Goal: Communication & Community: Participate in discussion

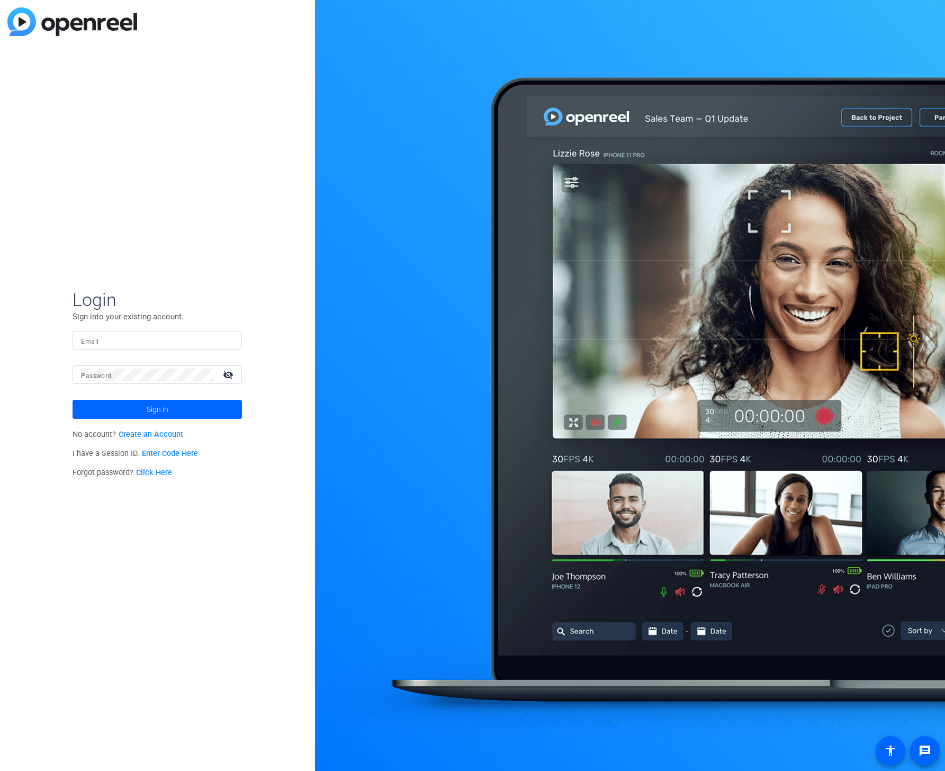
click at [136, 344] on input "Email" at bounding box center [157, 340] width 153 height 13
type input "[PERSON_NAME][EMAIL_ADDRESS][PERSON_NAME][PERSON_NAME][DOMAIN_NAME]"
click at [73, 400] on button "Sign in" at bounding box center [157, 409] width 169 height 19
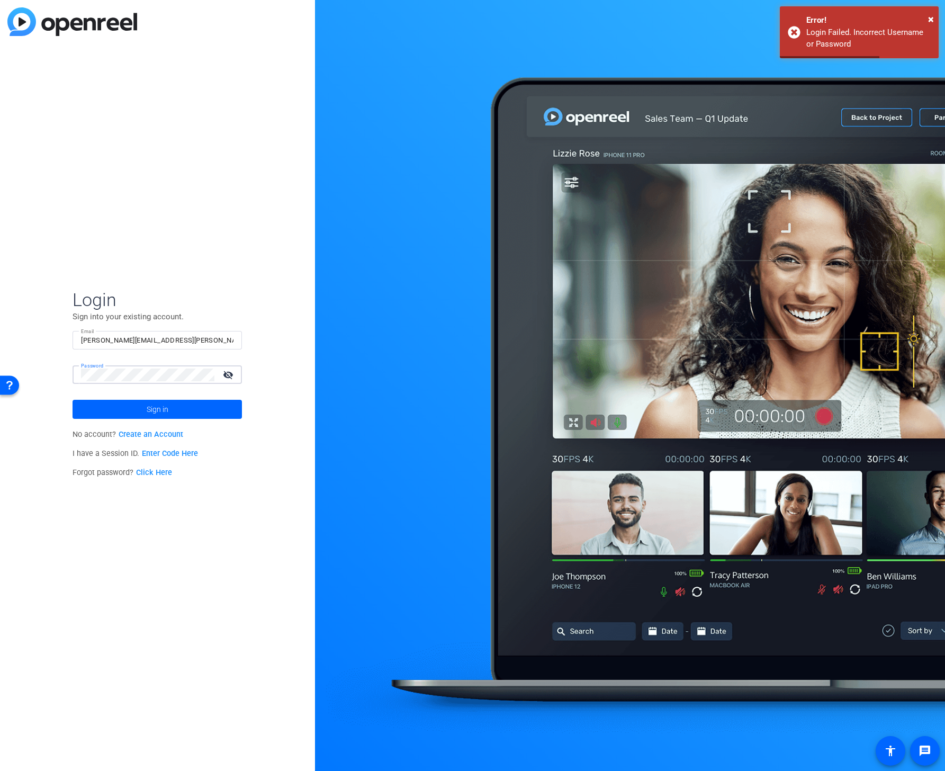
click at [38, 370] on div "Login Sign into your existing account. Email chris.wolcott@gartner.com Password…" at bounding box center [157, 385] width 315 height 771
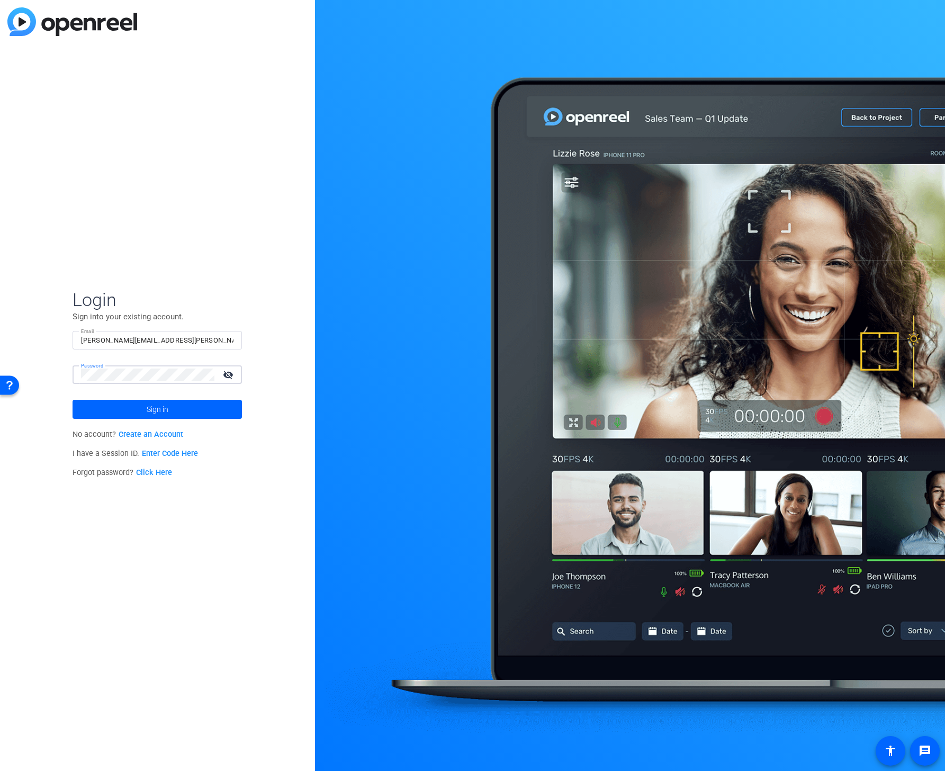
click at [73, 400] on button "Sign in" at bounding box center [157, 409] width 169 height 19
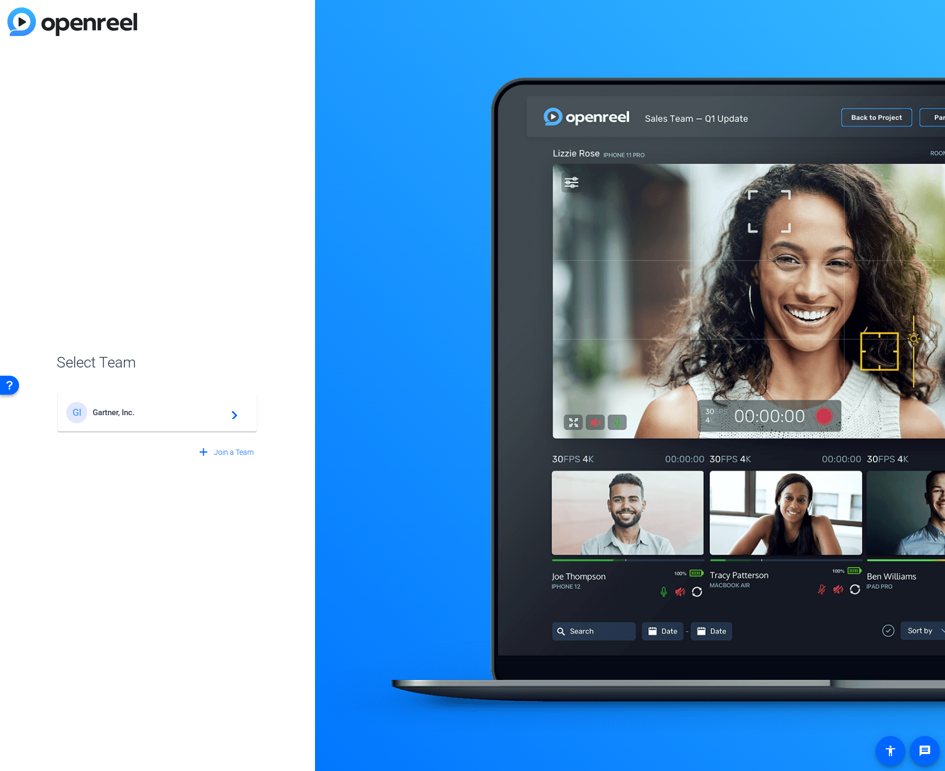
click at [113, 405] on div "GI Gartner, Inc. navigate_next" at bounding box center [157, 412] width 182 height 21
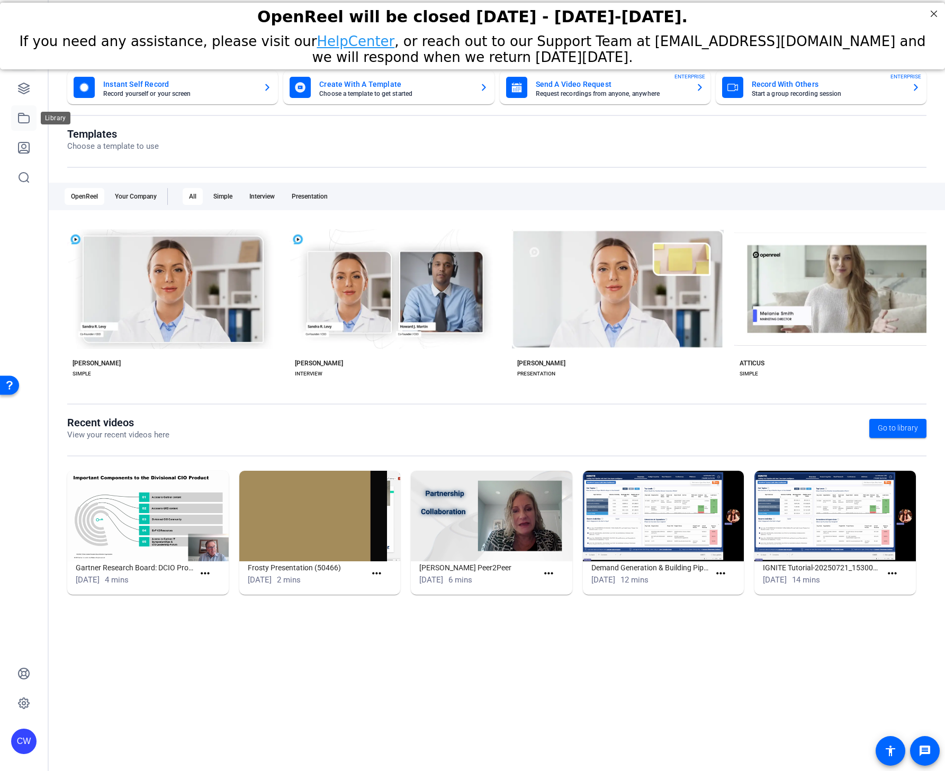
click at [17, 110] on link at bounding box center [23, 117] width 25 height 25
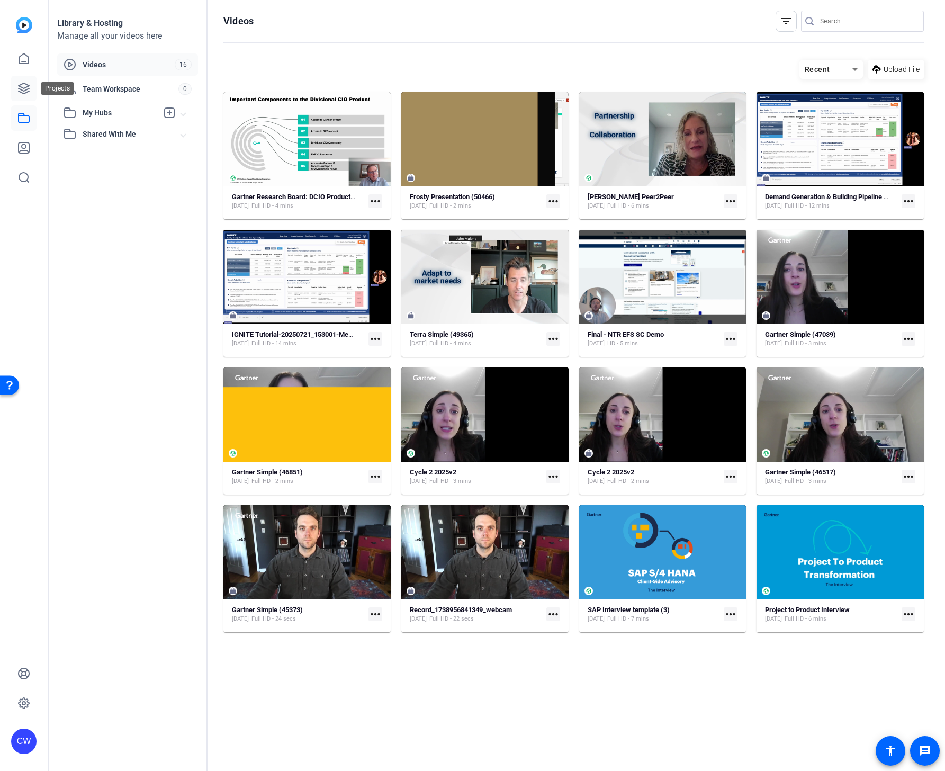
click at [24, 86] on icon at bounding box center [23, 88] width 13 height 13
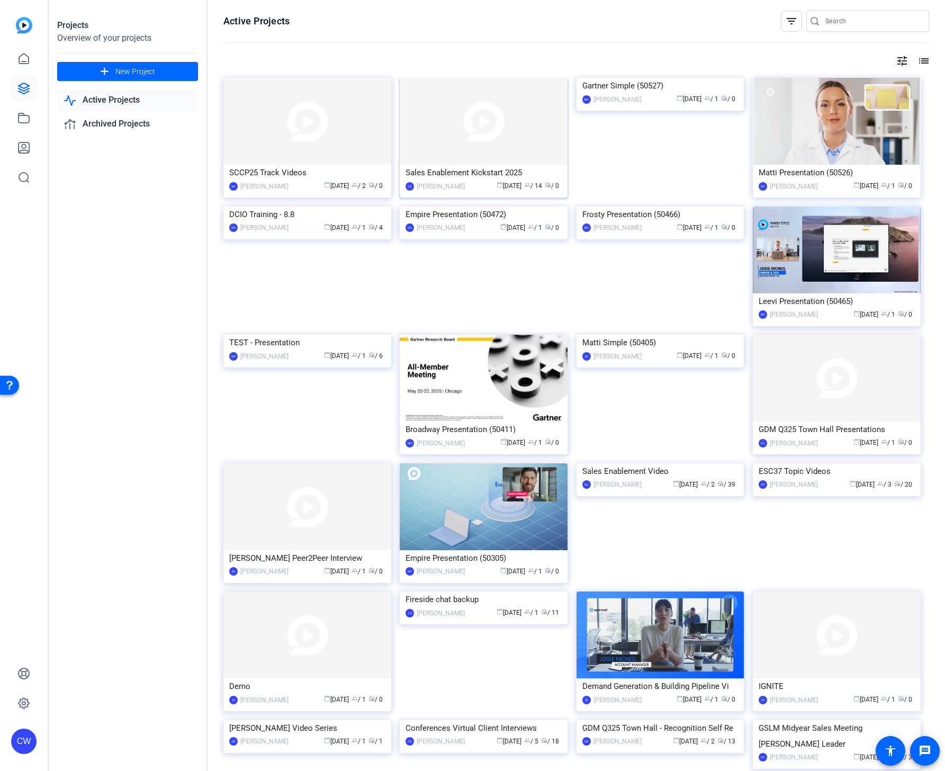
click at [442, 126] on img at bounding box center [484, 121] width 168 height 87
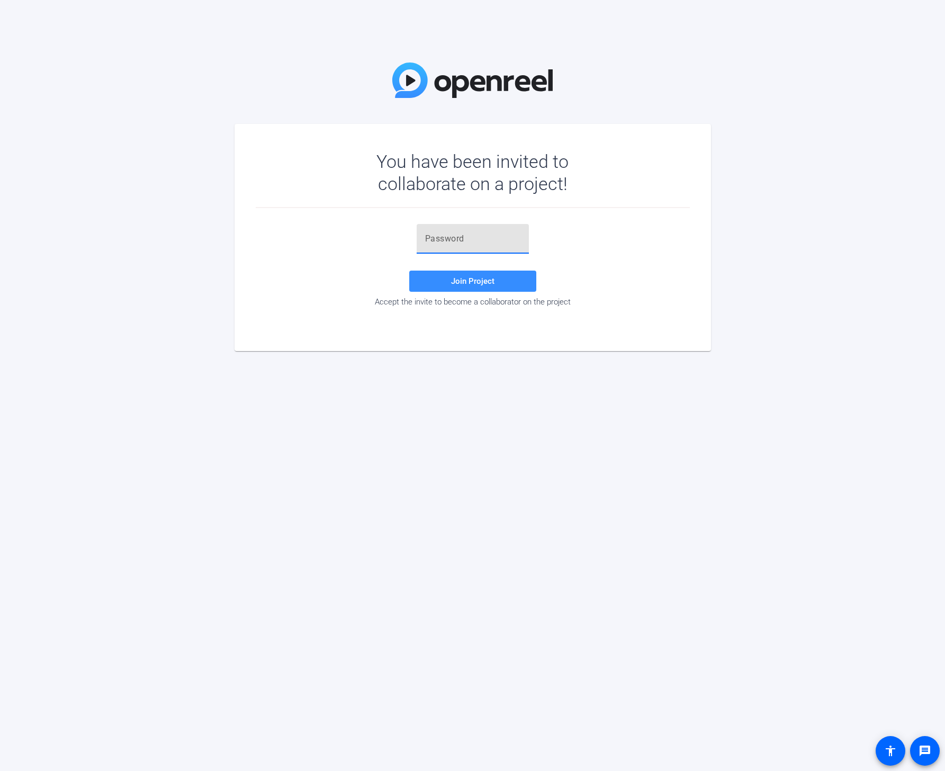
click at [452, 234] on input "text" at bounding box center [472, 239] width 95 height 13
paste input "HfC1YK"
type input "HfC1YK"
click at [478, 283] on span "Join Project" at bounding box center [472, 281] width 43 height 10
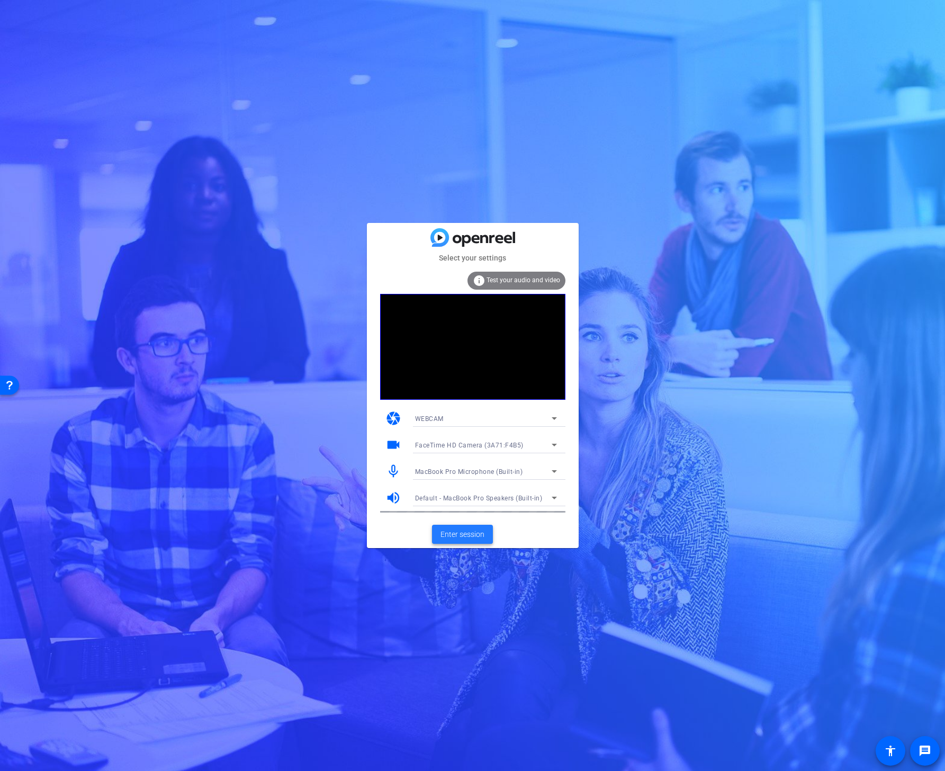
click at [469, 534] on span "Enter session" at bounding box center [463, 534] width 44 height 11
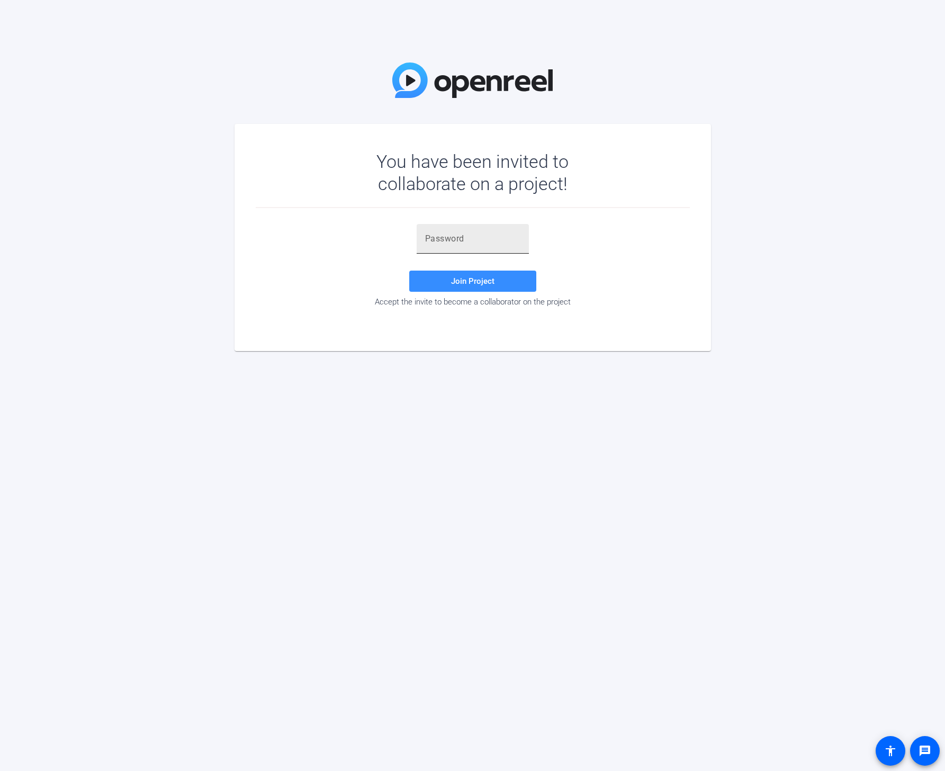
click at [467, 237] on input "text" at bounding box center [472, 239] width 95 height 13
paste input "HfC1YK"
type input "HfC1YK"
click at [470, 275] on span at bounding box center [472, 281] width 127 height 25
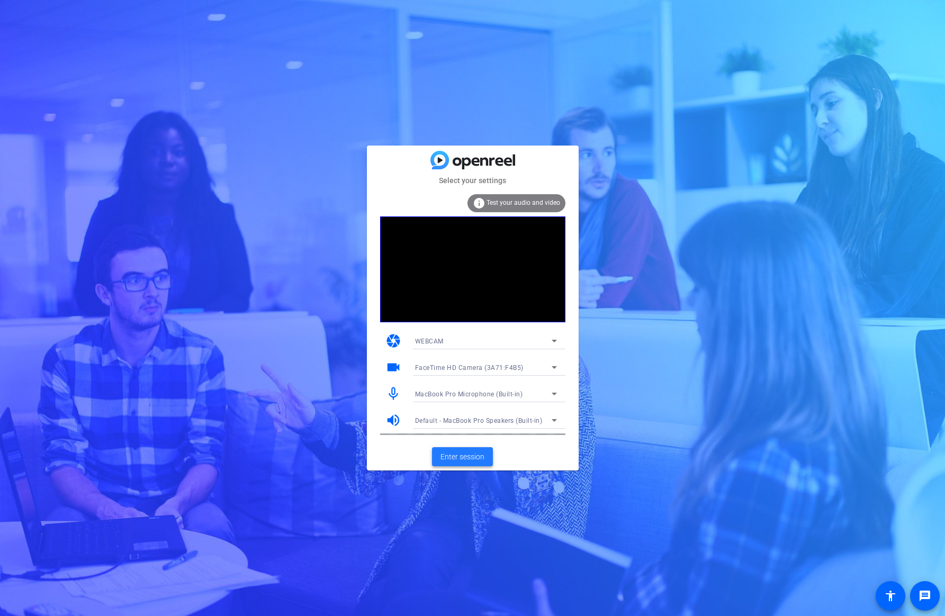
click at [475, 454] on span "Enter session" at bounding box center [463, 457] width 44 height 11
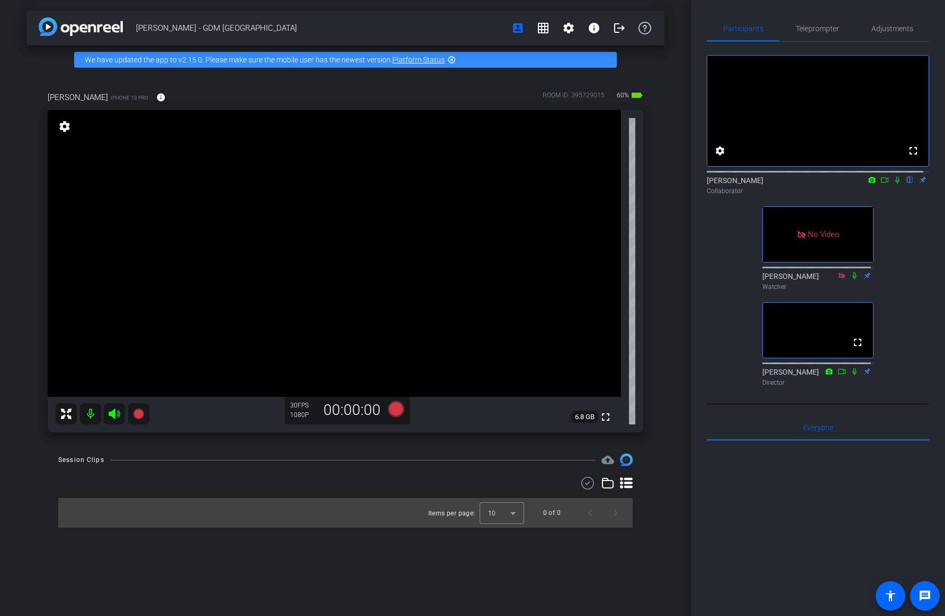
click at [881, 184] on icon at bounding box center [885, 179] width 8 height 7
click at [908, 184] on icon at bounding box center [910, 180] width 4 height 7
click at [825, 23] on span "Teleprompter" at bounding box center [817, 28] width 43 height 25
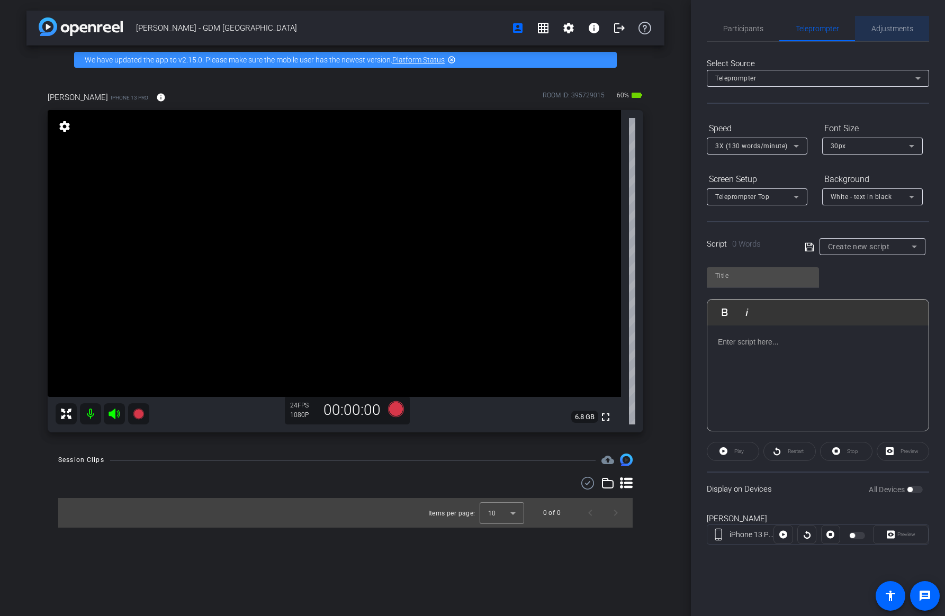
click at [886, 25] on span "Adjustments" at bounding box center [893, 28] width 42 height 7
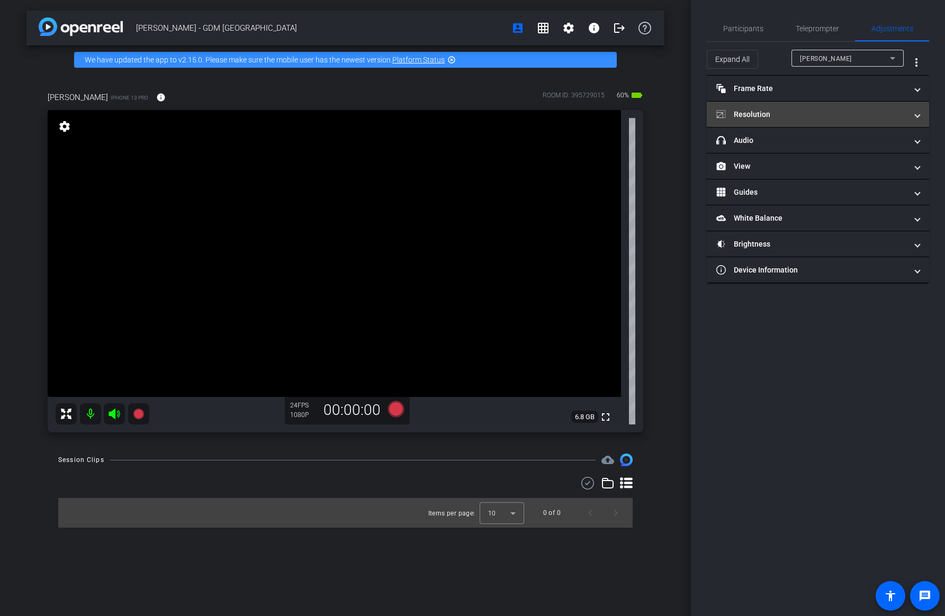
click at [814, 108] on mat-expansion-panel-header "Resolution" at bounding box center [818, 114] width 222 height 25
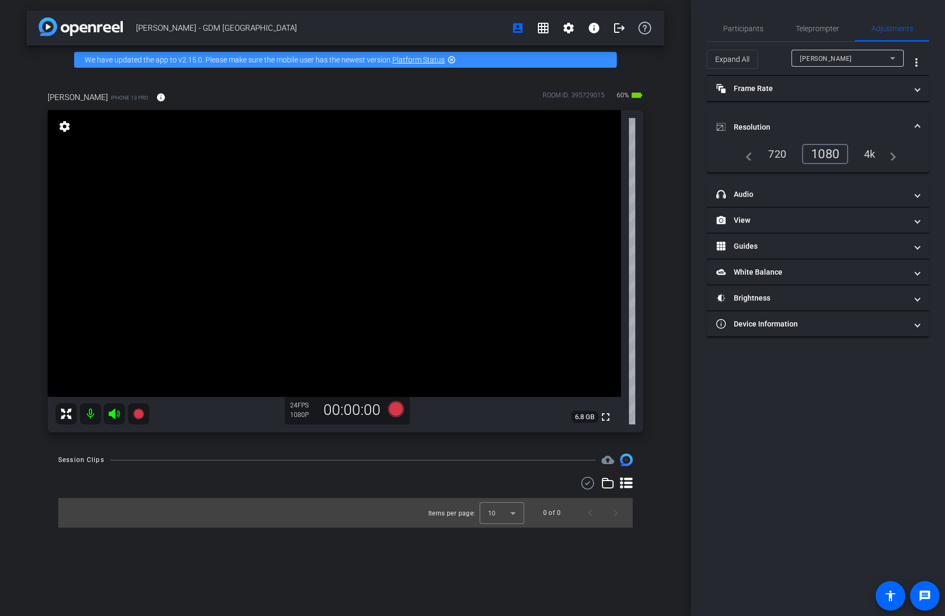
click at [865, 148] on div "4k" at bounding box center [870, 154] width 28 height 18
click at [806, 25] on span "Teleprompter" at bounding box center [817, 28] width 43 height 7
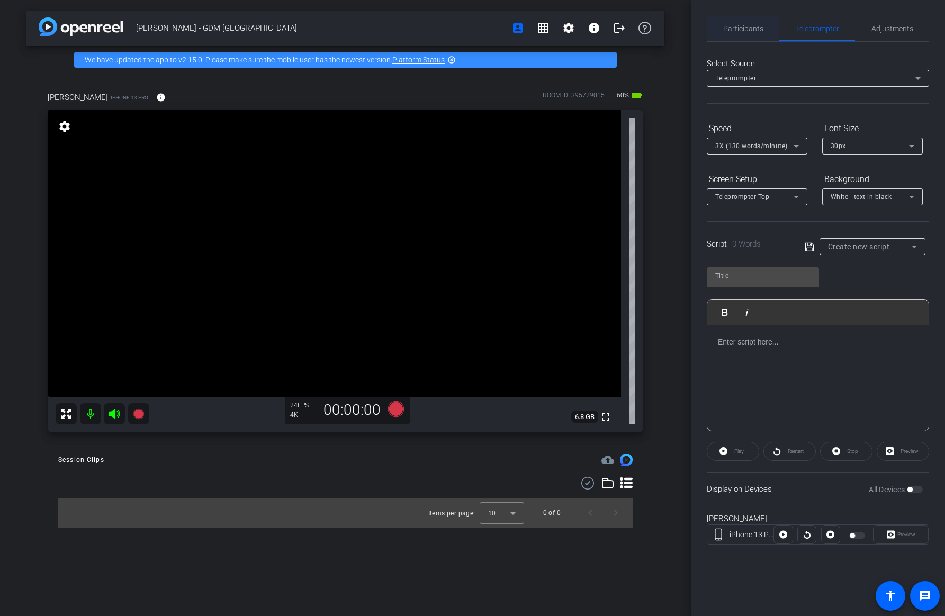
click at [736, 31] on span "Participants" at bounding box center [743, 28] width 40 height 7
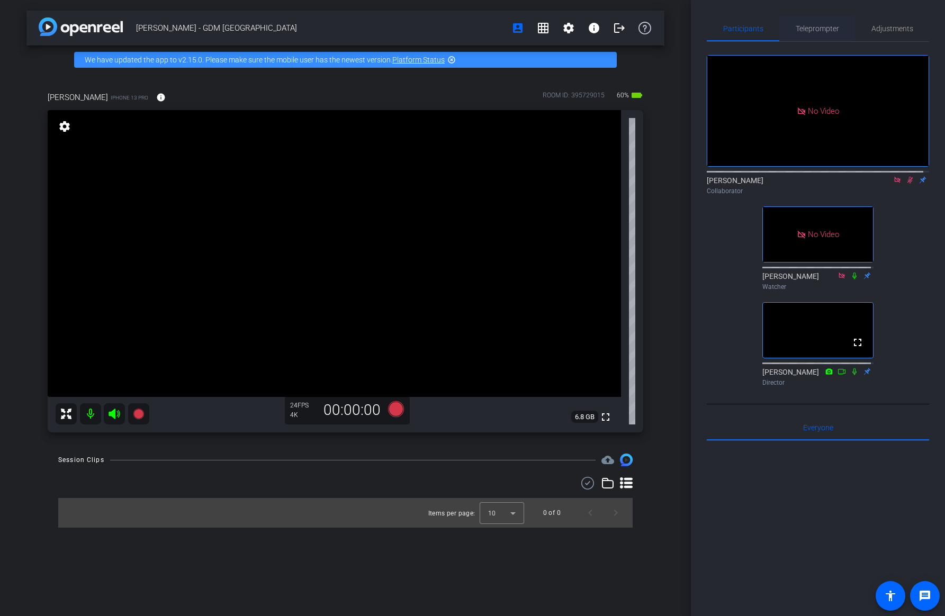
click at [801, 29] on span "Teleprompter" at bounding box center [817, 28] width 43 height 7
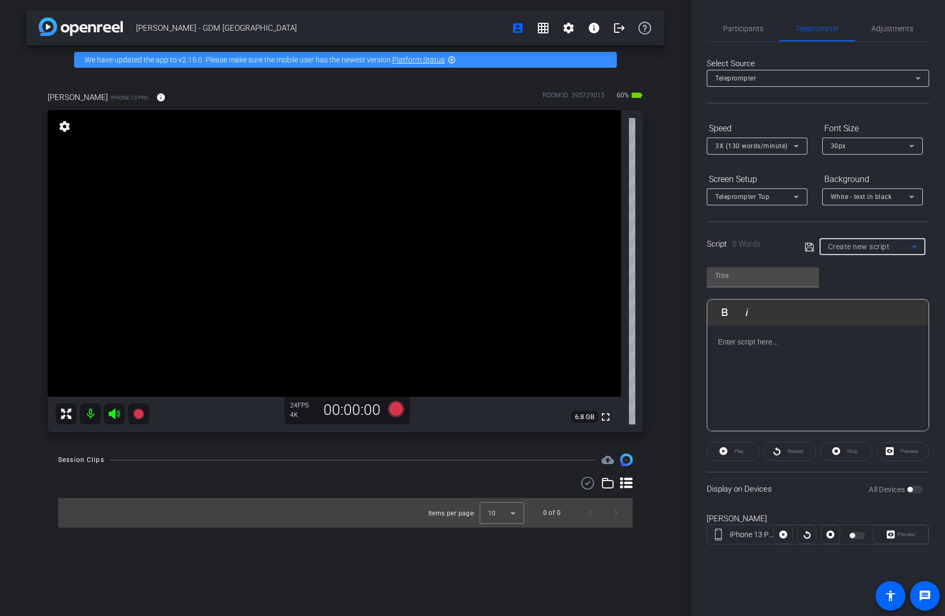
click at [843, 247] on span "Create new script" at bounding box center [859, 247] width 62 height 8
click at [843, 247] on div at bounding box center [472, 308] width 945 height 616
click at [748, 26] on span "Participants" at bounding box center [743, 28] width 40 height 7
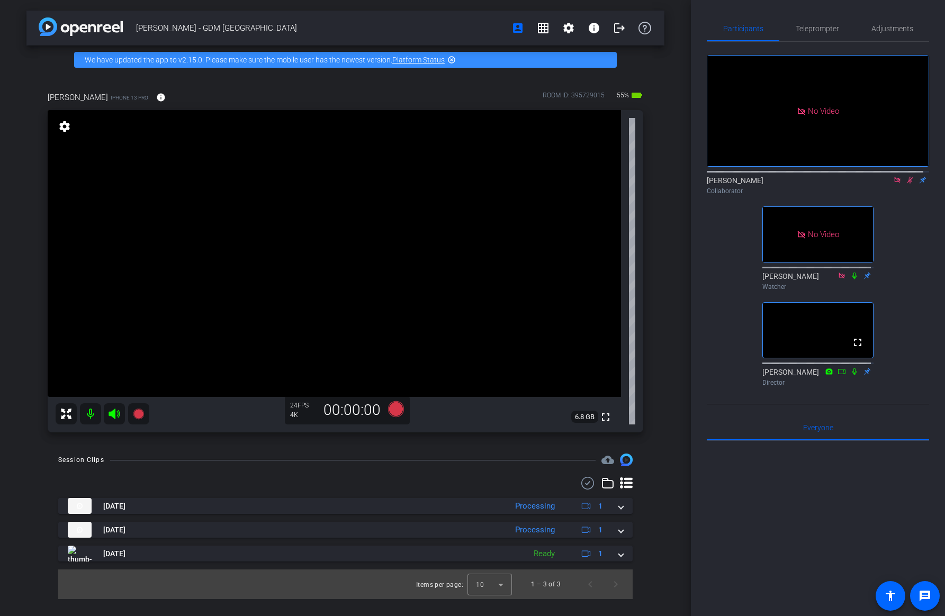
click at [906, 176] on icon at bounding box center [910, 179] width 8 height 7
click at [906, 178] on icon at bounding box center [910, 179] width 8 height 7
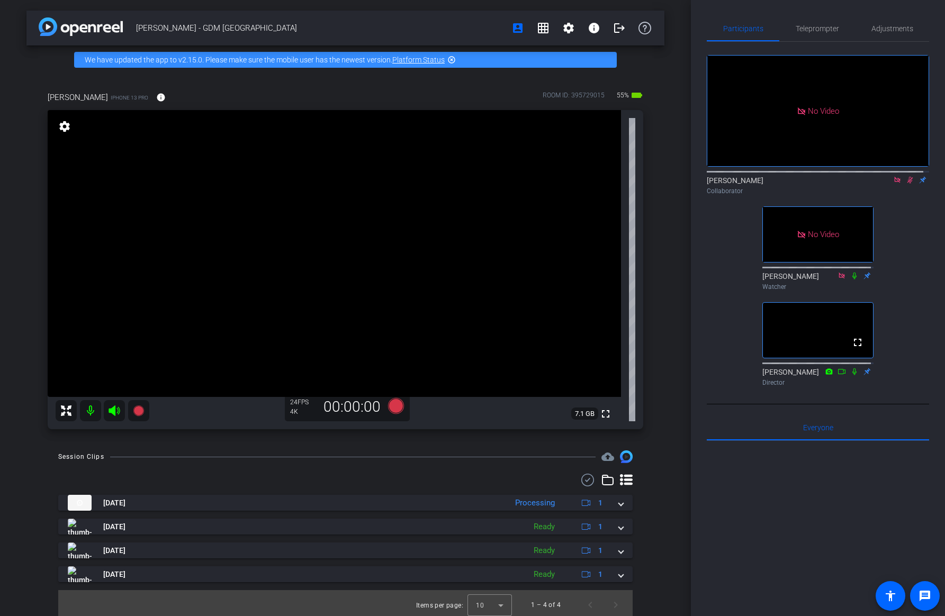
click at [907, 178] on icon at bounding box center [910, 179] width 8 height 7
click at [906, 180] on icon at bounding box center [910, 179] width 8 height 7
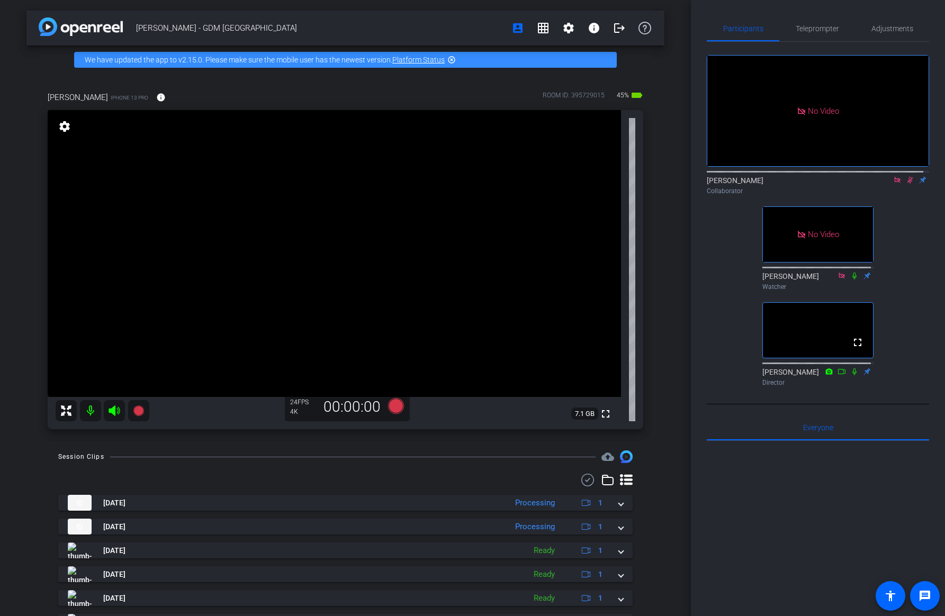
click at [908, 180] on icon at bounding box center [911, 180] width 6 height 7
